Goal: Information Seeking & Learning: Learn about a topic

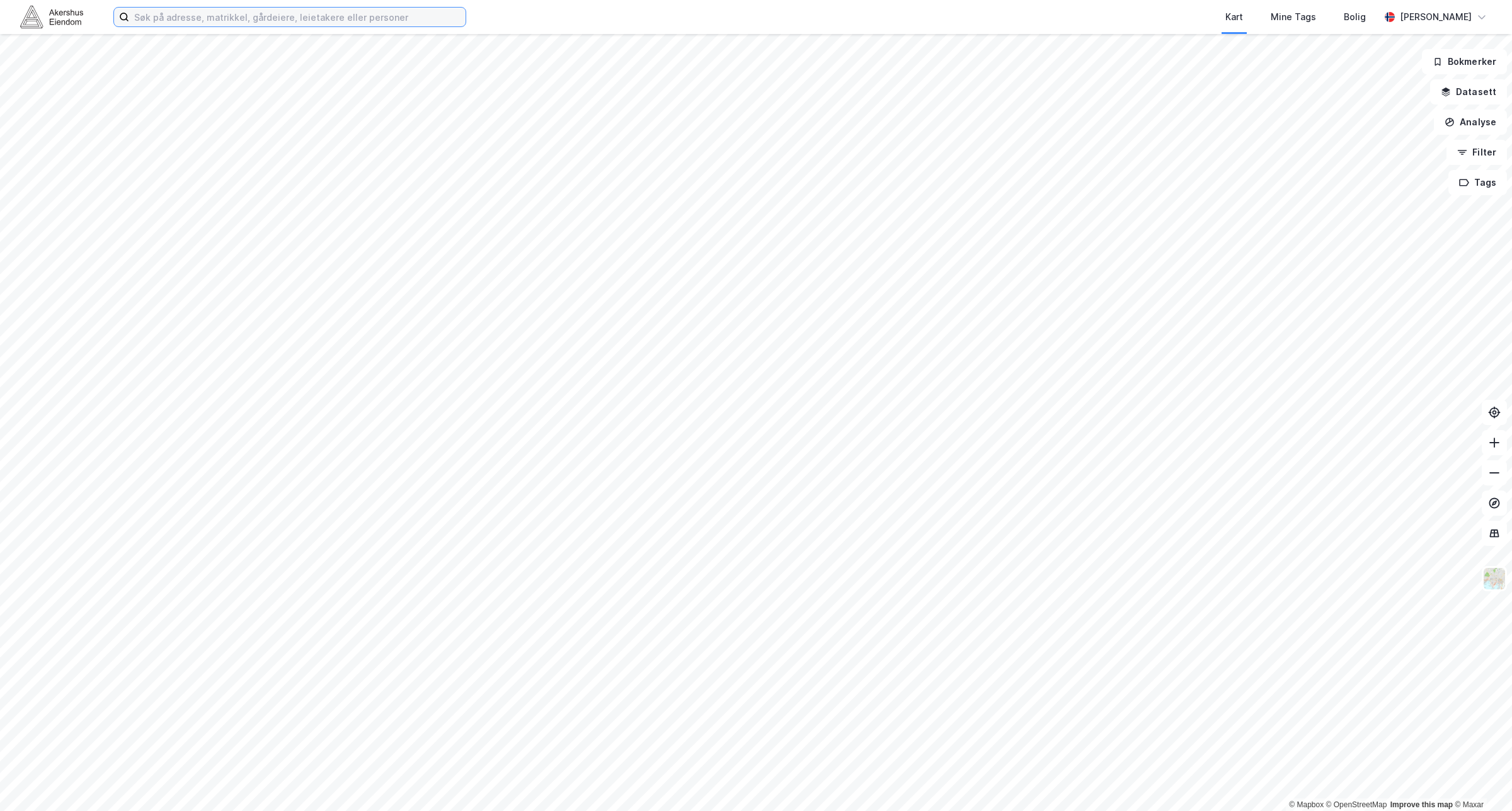
click at [407, 20] on input at bounding box center [297, 16] width 336 height 19
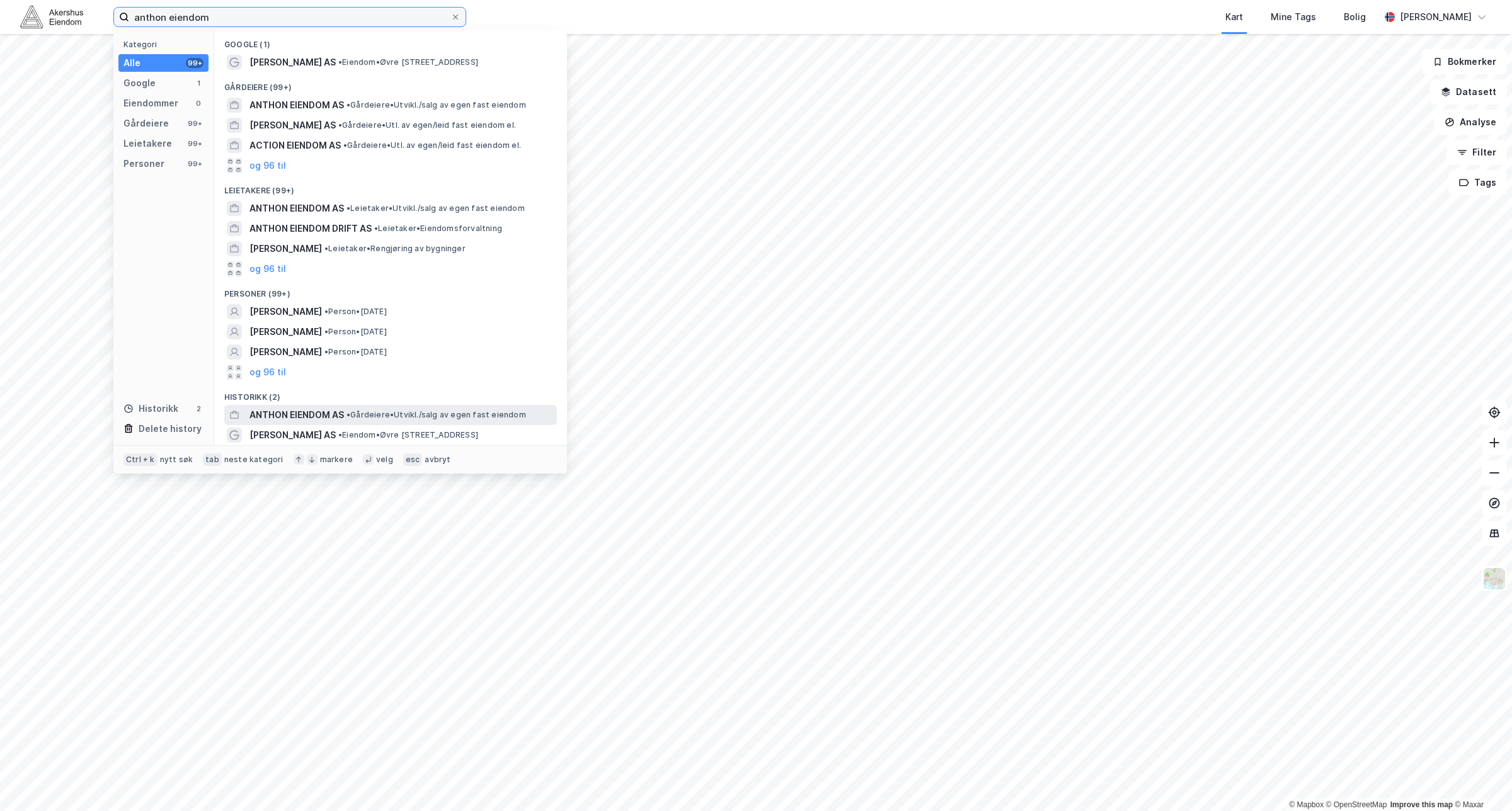
type input "anthon eiendom"
click at [467, 414] on span "• Gårdeiere • [GEOGRAPHIC_DATA]/salg av egen fast eiendom" at bounding box center [436, 415] width 179 height 10
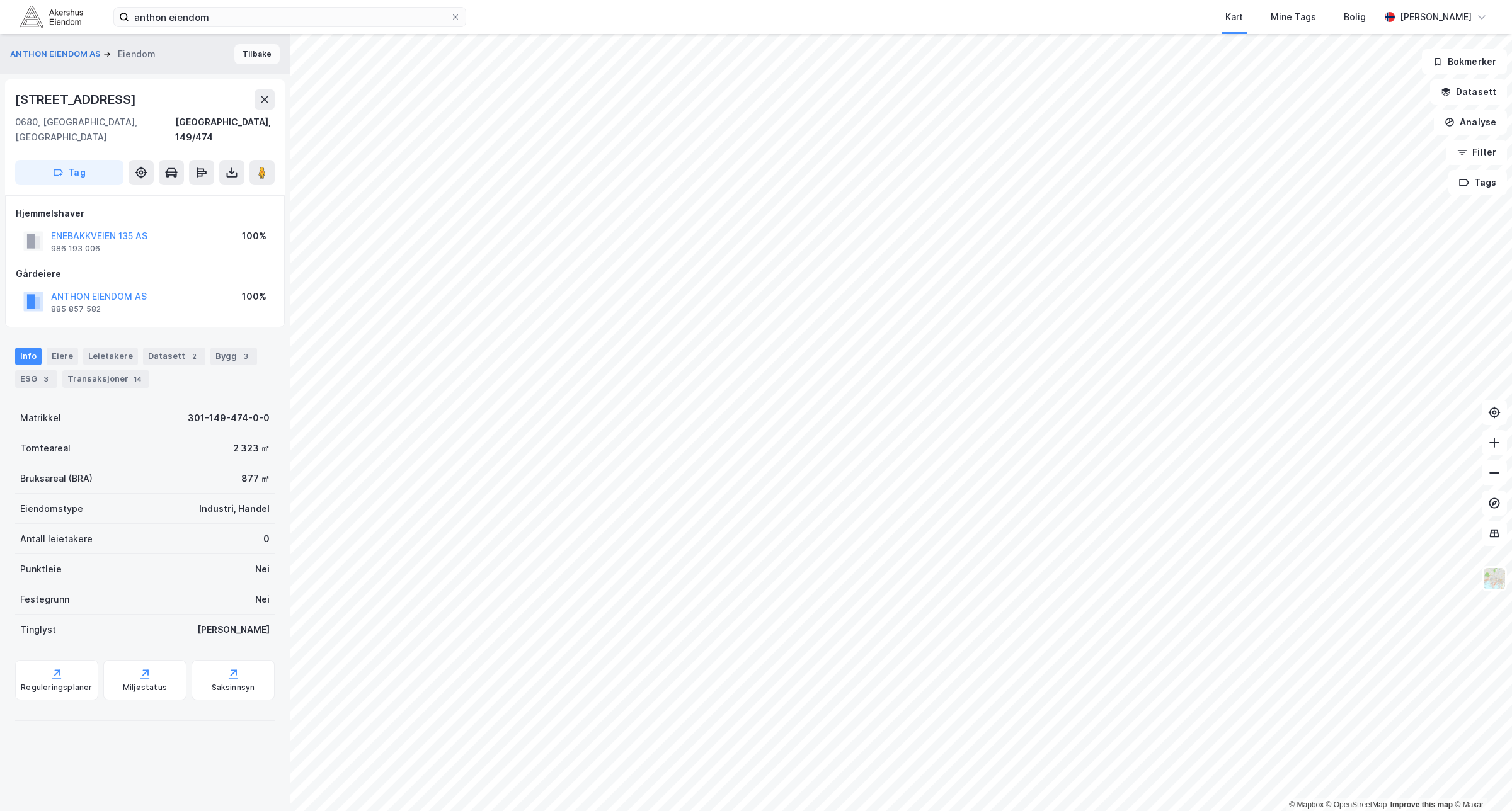
click at [255, 53] on button "Tilbake" at bounding box center [257, 54] width 45 height 20
